Goal: Information Seeking & Learning: Find specific page/section

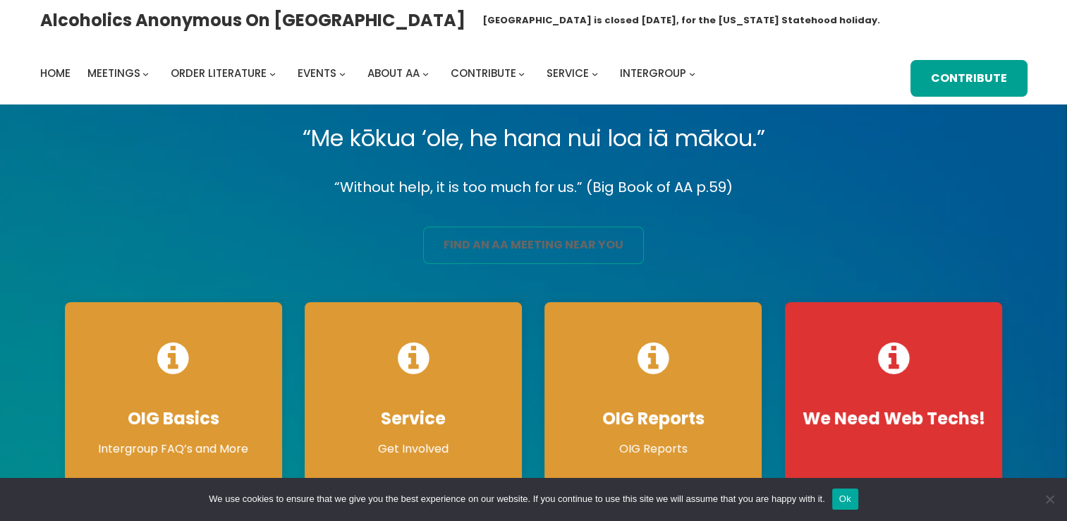
click at [516, 238] on link "find an aa meeting near you" at bounding box center [533, 244] width 221 height 37
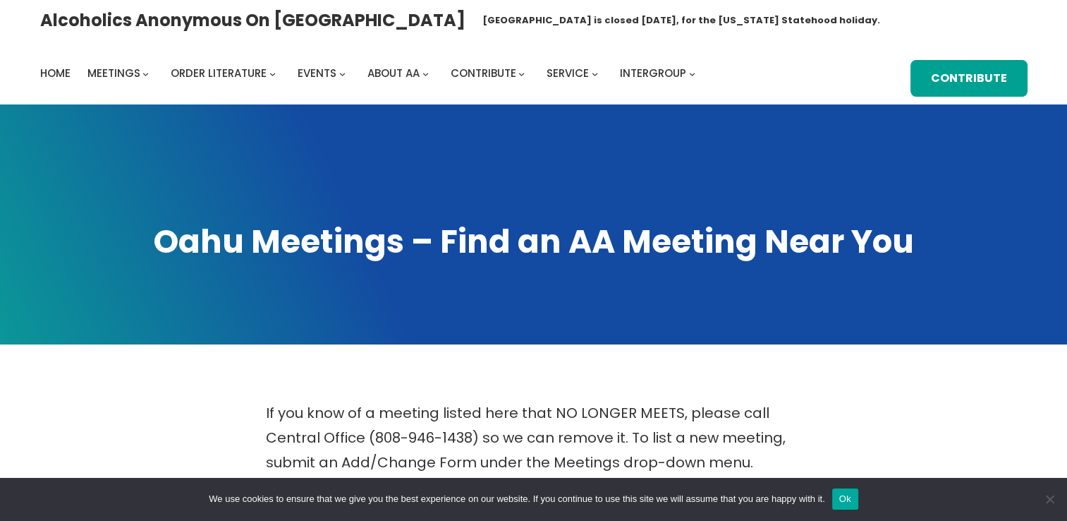
scroll to position [455, 0]
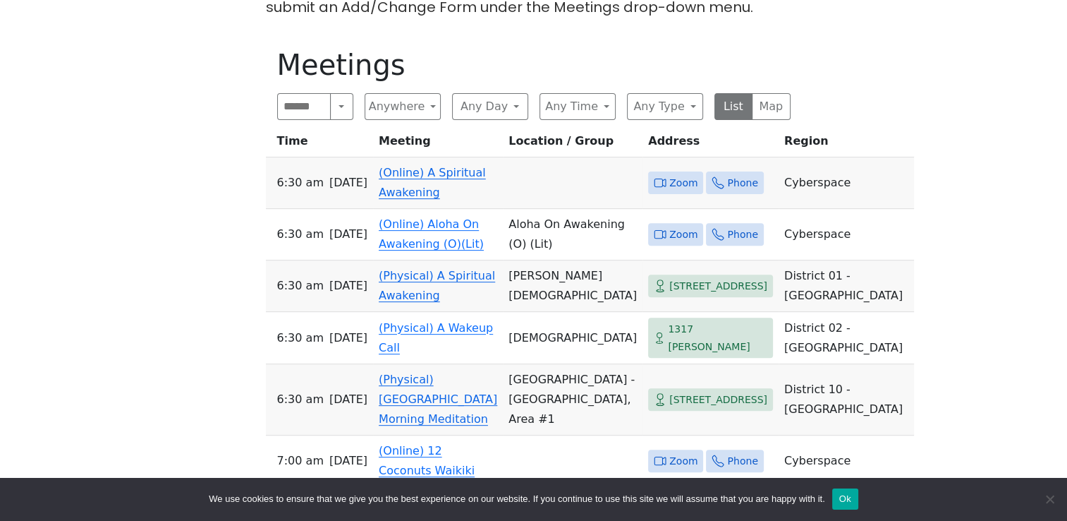
click at [669, 174] on span "Zoom" at bounding box center [683, 183] width 28 height 18
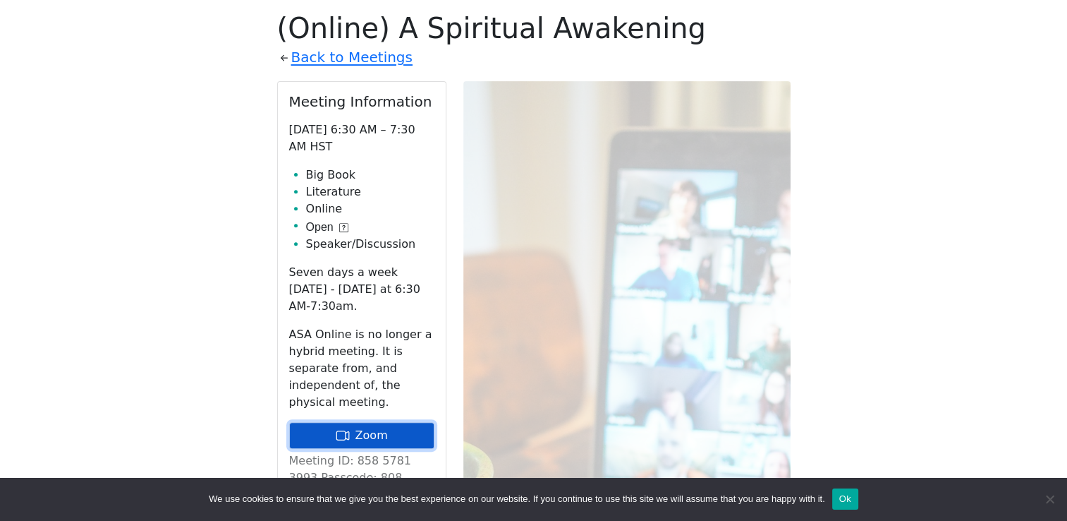
click at [361, 422] on link "Zoom" at bounding box center [361, 435] width 145 height 27
